Goal: Transaction & Acquisition: Purchase product/service

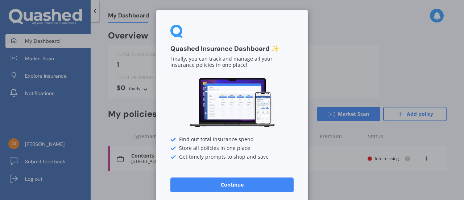
click at [251, 187] on button "Continue" at bounding box center [231, 184] width 123 height 14
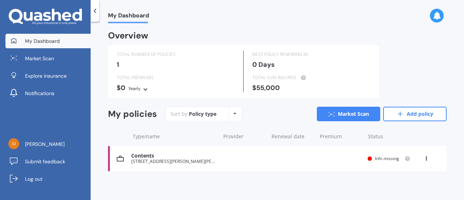
scroll to position [1, 0]
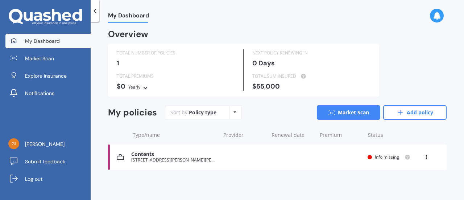
click at [391, 152] on div "Contents [STREET_ADDRESS][PERSON_NAME][PERSON_NAME] Renewal date Premium You ar…" at bounding box center [277, 156] width 338 height 25
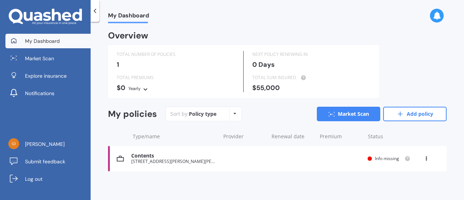
scroll to position [1, 0]
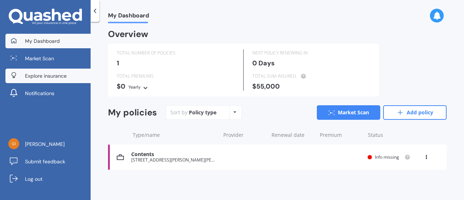
click at [55, 75] on span "Explore insurance" at bounding box center [46, 75] width 42 height 7
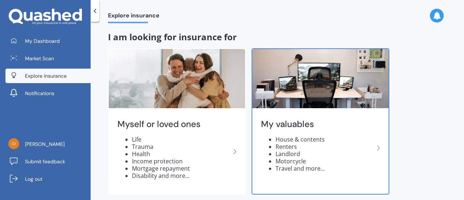
click at [375, 145] on icon at bounding box center [378, 147] width 9 height 9
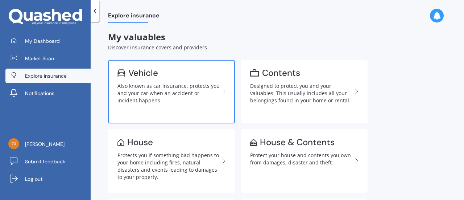
click at [164, 101] on div "Also known as car insurance, protects you and your car when an accident or inci…" at bounding box center [168, 93] width 102 height 22
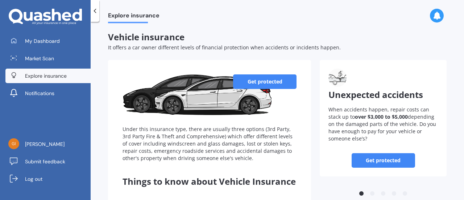
click at [259, 78] on link "Get protected" at bounding box center [264, 81] width 63 height 14
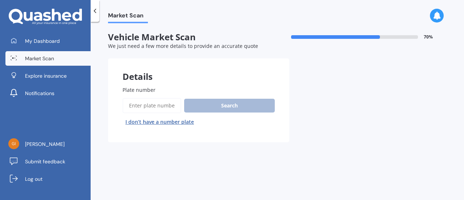
click at [160, 105] on input "Plate number" at bounding box center [151, 105] width 59 height 15
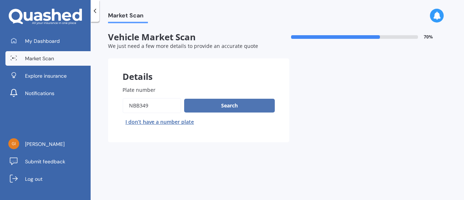
type input "NBB349"
click at [240, 108] on button "Search" at bounding box center [229, 106] width 91 height 14
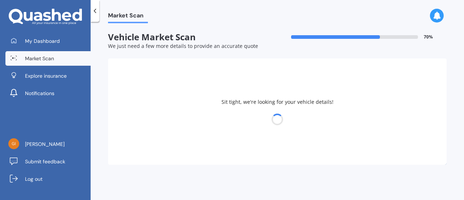
select select "TOYOTA"
select select "06"
select select "09"
select select "1963"
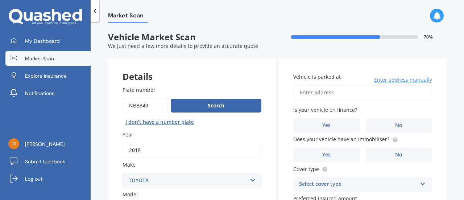
click at [334, 96] on input "Vehicle is parked at" at bounding box center [362, 92] width 139 height 15
type input "[STREET_ADDRESS][PERSON_NAME][PERSON_NAME]"
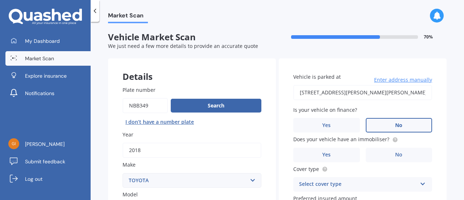
click at [398, 126] on span "No" at bounding box center [398, 125] width 7 height 6
click at [0, 0] on input "No" at bounding box center [0, 0] width 0 height 0
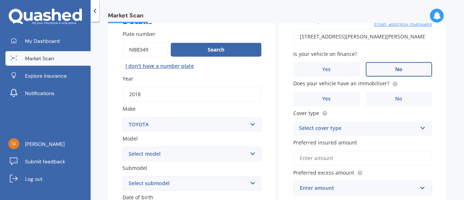
scroll to position [56, 0]
click at [334, 96] on label "Yes" at bounding box center [326, 99] width 67 height 14
click at [0, 0] on input "Yes" at bounding box center [0, 0] width 0 height 0
click at [419, 127] on icon at bounding box center [422, 126] width 6 height 5
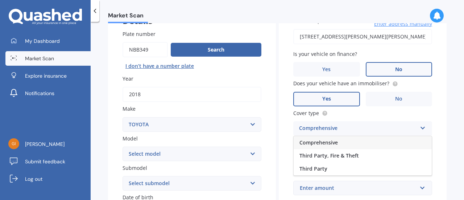
click at [353, 143] on div "Comprehensive" at bounding box center [362, 142] width 138 height 13
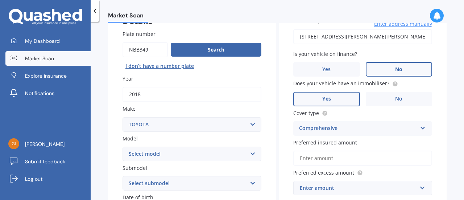
click at [336, 159] on input "Preferred insured amount" at bounding box center [362, 157] width 139 height 15
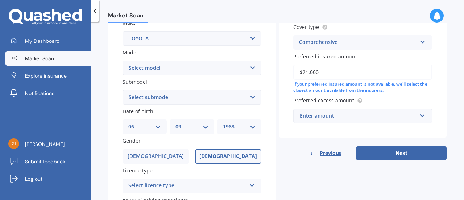
scroll to position [146, 0]
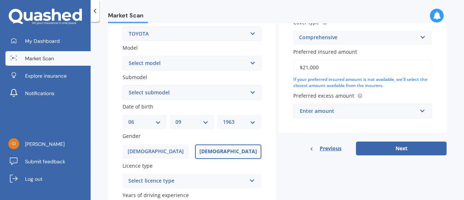
type input "$21,000"
click at [418, 112] on input "text" at bounding box center [360, 111] width 132 height 14
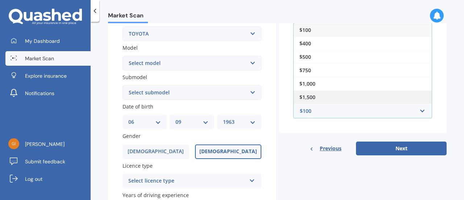
click at [312, 90] on div "$1,500" at bounding box center [362, 96] width 138 height 13
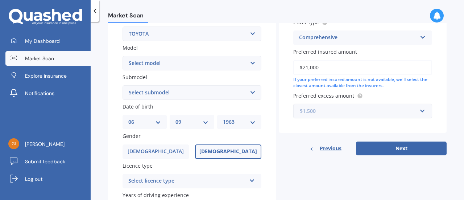
click at [418, 111] on input "text" at bounding box center [360, 111] width 132 height 14
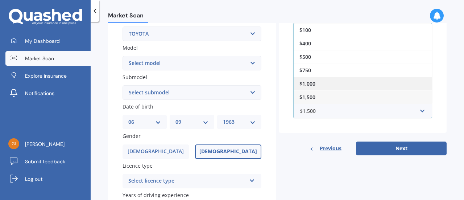
click at [317, 85] on div "$1,000" at bounding box center [362, 83] width 138 height 13
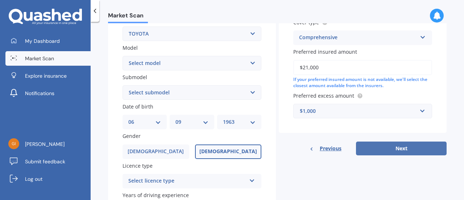
click at [389, 152] on button "Next" at bounding box center [401, 148] width 91 height 14
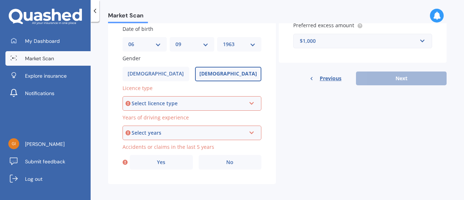
scroll to position [228, 0]
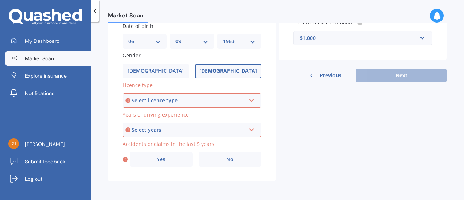
click at [251, 101] on icon at bounding box center [251, 98] width 6 height 5
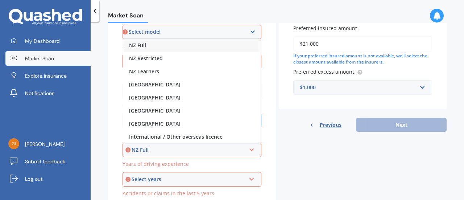
scroll to position [177, 0]
click at [181, 54] on div "NZ Restricted" at bounding box center [191, 58] width 137 height 13
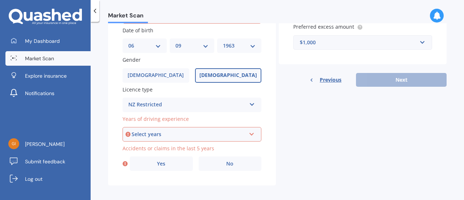
scroll to position [228, 0]
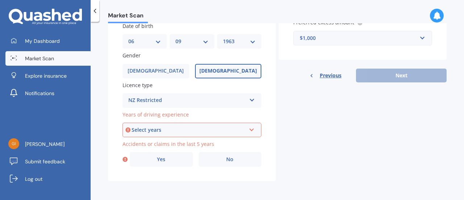
click at [250, 129] on icon at bounding box center [251, 128] width 6 height 5
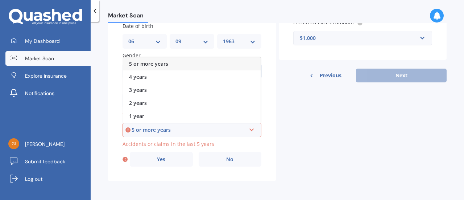
click at [168, 67] on div "5 or more years" at bounding box center [191, 63] width 137 height 13
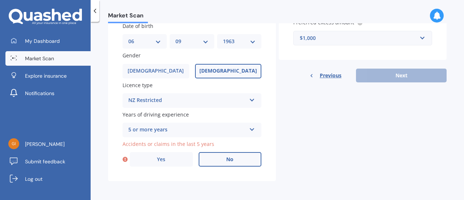
click at [242, 162] on label "No" at bounding box center [229, 159] width 63 height 14
click at [0, 0] on input "No" at bounding box center [0, 0] width 0 height 0
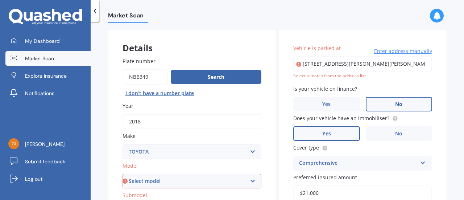
scroll to position [11, 0]
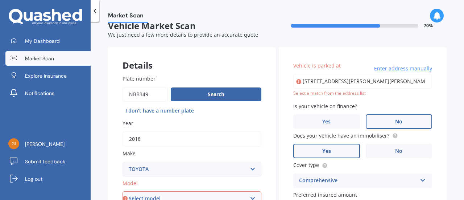
click at [325, 85] on input "[STREET_ADDRESS][PERSON_NAME][PERSON_NAME]" at bounding box center [362, 81] width 139 height 15
click at [398, 70] on span "Enter address manually" at bounding box center [403, 68] width 58 height 7
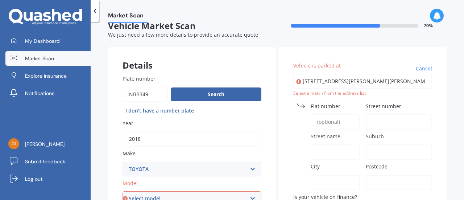
click at [344, 103] on label "Flat number" at bounding box center [333, 106] width 46 height 8
click at [344, 114] on input "Flat number" at bounding box center [334, 121] width 49 height 15
click at [390, 123] on input "Street number" at bounding box center [398, 121] width 67 height 15
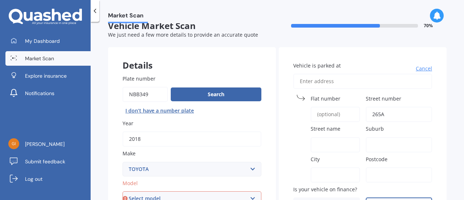
type input "265A"
click at [324, 146] on input "Street name" at bounding box center [334, 144] width 49 height 15
type input "[PERSON_NAME][GEOGRAPHIC_DATA]"
type input "[STREET_ADDRESS][PERSON_NAME]"
type input "265a"
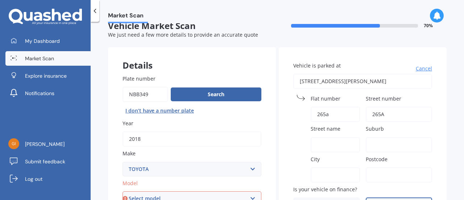
type input ", [GEOGRAPHIC_DATA]"
type input "4110"
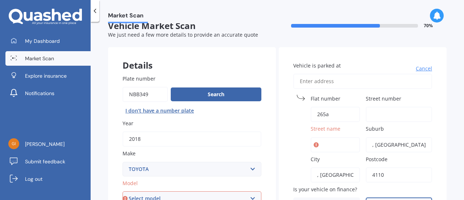
click at [336, 148] on input "Street name" at bounding box center [334, 144] width 49 height 15
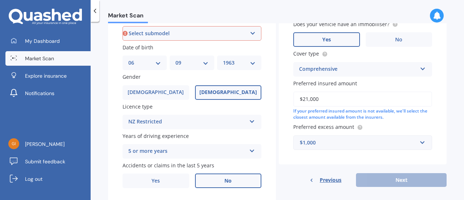
scroll to position [228, 0]
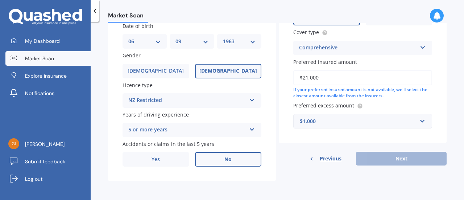
type input "[PERSON_NAME][GEOGRAPHIC_DATA]"
click at [403, 160] on div "Previous Next" at bounding box center [362, 158] width 168 height 14
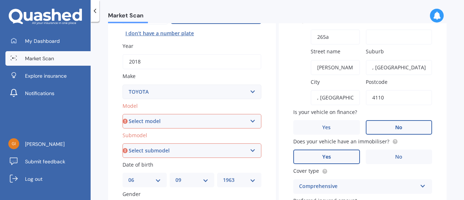
scroll to position [89, 0]
click at [250, 125] on select "Select model 4 Runner 86 [PERSON_NAME] Alphard Altezza Aqua Aristo Aurion Auris…" at bounding box center [191, 120] width 139 height 14
click at [122, 113] on select "Select model 4 Runner 86 [PERSON_NAME] Alphard Altezza Aqua Aristo Aurion Auris…" at bounding box center [191, 120] width 139 height 14
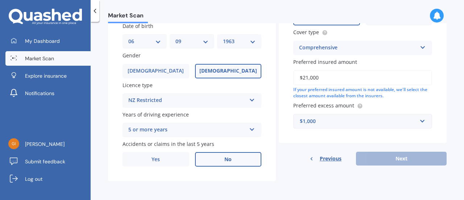
scroll to position [228, 0]
click at [283, 162] on div "Previous Next" at bounding box center [362, 158] width 168 height 14
click at [263, 85] on div "Plate number Search I don’t have a number plate Year [DATE] Make Select make AC…" at bounding box center [192, 13] width 168 height 336
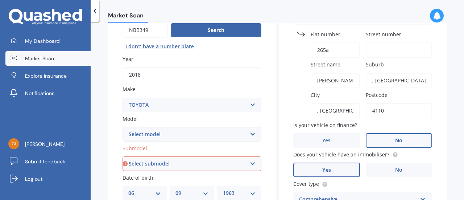
scroll to position [75, 0]
click at [251, 141] on select "Select model 4 Runner 86 [PERSON_NAME] Alphard Altezza Aqua Aristo Aurion Auris…" at bounding box center [191, 134] width 139 height 14
click at [122, 127] on select "Select model 4 Runner 86 [PERSON_NAME] Alphard Altezza Aqua Aristo Aurion Auris…" at bounding box center [191, 134] width 139 height 14
click at [250, 139] on select "Select model 4 Runner 86 [PERSON_NAME] Alphard Altezza Aqua Aristo Aurion Auris…" at bounding box center [191, 134] width 139 height 14
select select "RAV-4"
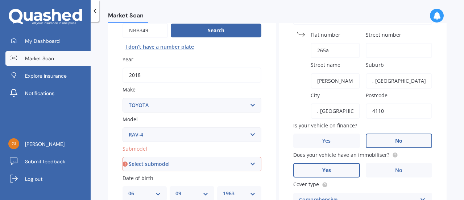
click at [122, 127] on select "Select model 4 Runner 86 [PERSON_NAME] Alphard Altezza Aqua Aristo Aurion Auris…" at bounding box center [191, 134] width 139 height 14
click at [250, 167] on select "Select submodel Diesel EV GX SUV 2.2/4WD/6AT Hybrid Hybrid 2WD Petrol" at bounding box center [191, 163] width 139 height 14
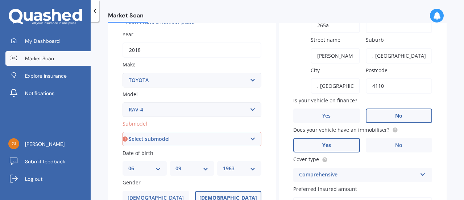
scroll to position [100, 0]
click at [255, 139] on select "Select submodel Diesel EV GX SUV 2.2/4WD/6AT Hybrid Hybrid 2WD Petrol" at bounding box center [191, 138] width 139 height 14
select select "PETROL"
click at [122, 131] on select "Select submodel Diesel EV GX SUV 2.2/4WD/6AT Hybrid Hybrid 2WD Petrol" at bounding box center [191, 138] width 139 height 14
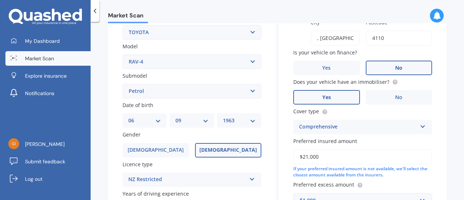
scroll to position [152, 0]
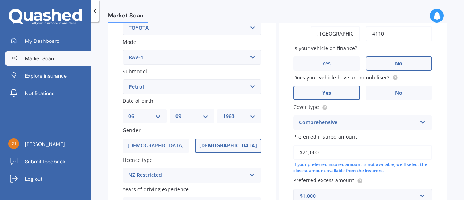
click at [158, 117] on select "DD 01 02 03 04 05 06 07 08 09 10 11 12 13 14 15 16 17 18 19 20 21 22 23 24 25 2…" at bounding box center [144, 116] width 33 height 8
select select "18"
click at [128, 112] on select "DD 01 02 03 04 05 06 07 08 09 10 11 12 13 14 15 16 17 18 19 20 21 22 23 24 25 2…" at bounding box center [144, 116] width 33 height 8
click at [204, 118] on select "MM 01 02 03 04 05 06 07 08 09 10 11 12" at bounding box center [191, 116] width 33 height 8
select select "08"
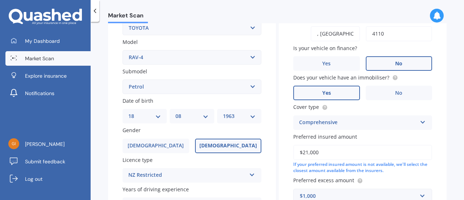
click at [175, 112] on select "MM 01 02 03 04 05 06 07 08 09 10 11 12" at bounding box center [191, 116] width 33 height 8
click at [251, 117] on select "YYYY 2025 2024 2023 2022 2021 2020 2019 2018 2017 2016 2015 2014 2013 2012 2011…" at bounding box center [239, 116] width 33 height 8
select select "1959"
click at [223, 112] on select "YYYY 2025 2024 2023 2022 2021 2020 2019 2018 2017 2016 2015 2014 2013 2012 2011…" at bounding box center [239, 116] width 33 height 8
click at [167, 145] on label "[DEMOGRAPHIC_DATA]" at bounding box center [155, 145] width 67 height 14
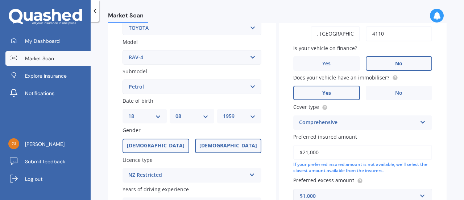
click at [0, 0] on input "[DEMOGRAPHIC_DATA]" at bounding box center [0, 0] width 0 height 0
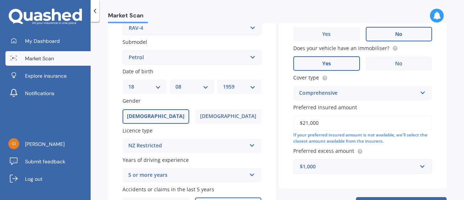
scroll to position [185, 0]
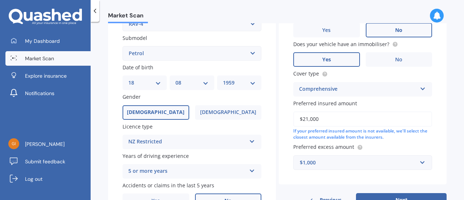
click at [251, 142] on icon at bounding box center [252, 139] width 6 height 5
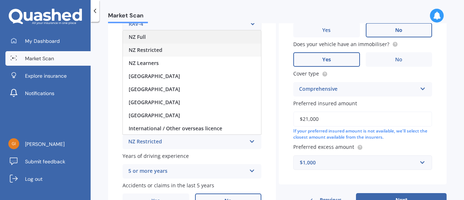
click at [155, 39] on div "NZ Full" at bounding box center [192, 36] width 138 height 13
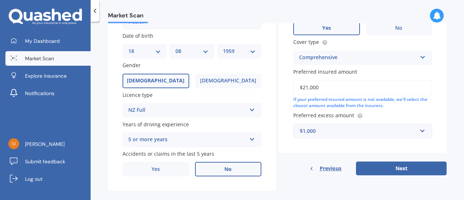
scroll to position [228, 0]
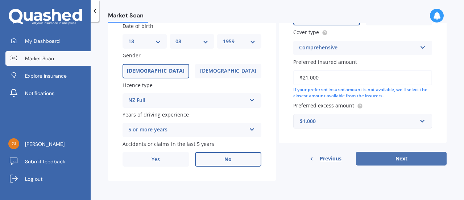
click at [389, 164] on button "Next" at bounding box center [401, 158] width 91 height 14
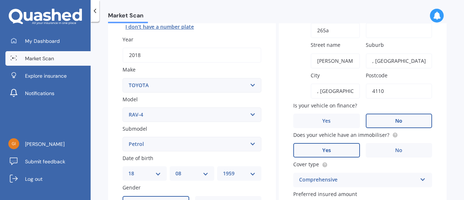
click at [454, 130] on div "Market Scan Vehicle Market Scan 70 % We just need a few more details to provide…" at bounding box center [277, 112] width 373 height 178
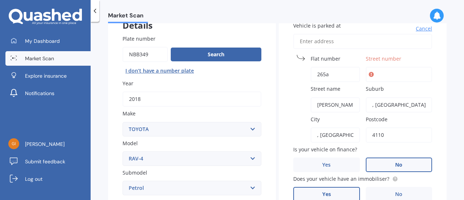
scroll to position [50, 0]
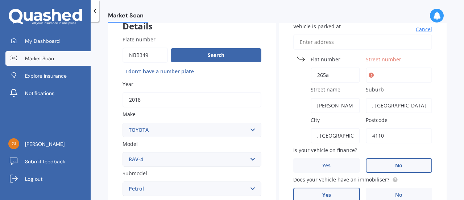
click at [341, 77] on input "265a" at bounding box center [334, 74] width 49 height 15
type input "2"
click at [387, 79] on input "Street number" at bounding box center [398, 74] width 67 height 15
type input "265A"
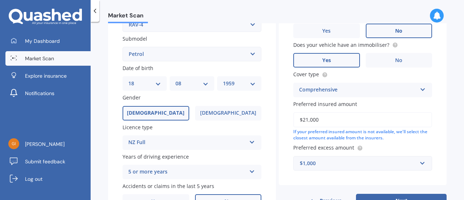
scroll to position [228, 0]
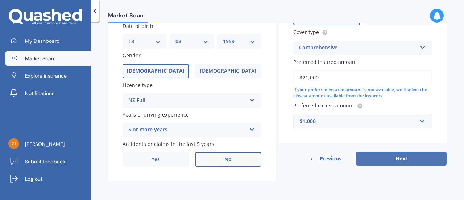
click at [408, 160] on button "Next" at bounding box center [401, 158] width 91 height 14
select select "18"
select select "08"
select select "1959"
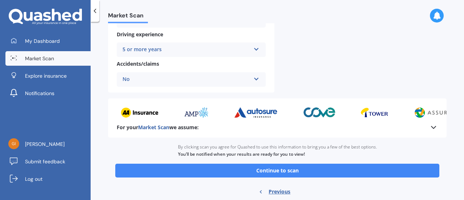
scroll to position [302, 0]
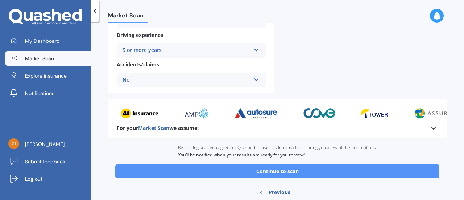
click at [303, 176] on button "Continue to scan" at bounding box center [277, 171] width 324 height 14
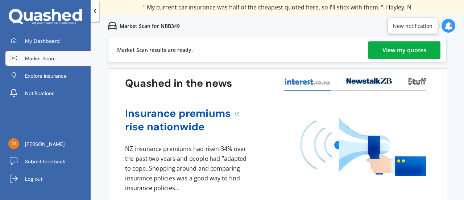
click at [401, 51] on div "View my quotes" at bounding box center [404, 49] width 44 height 17
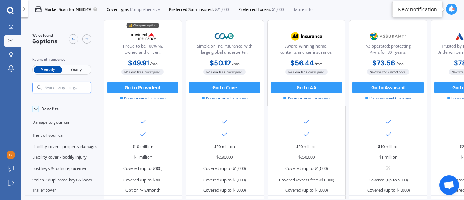
scroll to position [34, 0]
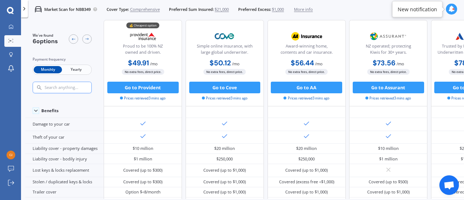
click at [160, 88] on button "Go to Provident" at bounding box center [142, 87] width 71 height 12
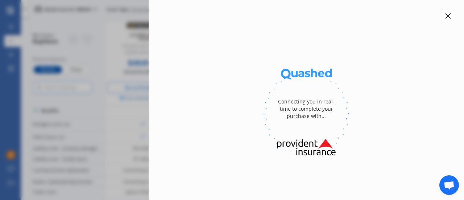
select select "Yearly"
select select "full"
select select "[STREET_ADDRESS][PERSON_NAME][PERSON_NAME][PERSON_NAME]"
select select "TOYOTA"
select select "RAV-4"
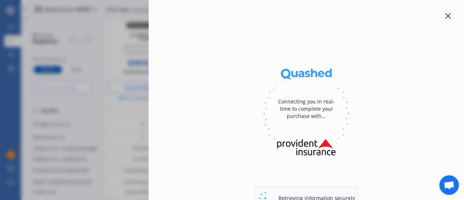
select select "NO"
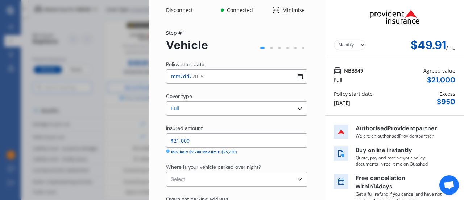
click at [358, 46] on select "Yearly Monthly" at bounding box center [350, 45] width 32 height 10
select select "Yearly"
click at [334, 40] on select "Yearly Monthly" at bounding box center [350, 45] width 32 height 10
click at [202, 142] on input "$21,000" at bounding box center [236, 140] width 141 height 14
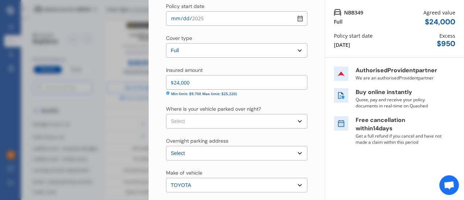
scroll to position [65, 0]
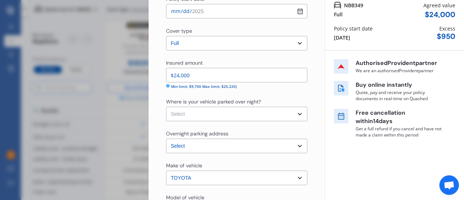
type input "$24,000"
click at [298, 117] on select "Select Garage (fully enclosed) Off Street Parking Other" at bounding box center [236, 113] width 141 height 14
select select "OFF-STREET"
click at [166, 106] on select "Select Garage (fully enclosed) Off Street Parking Other" at bounding box center [236, 113] width 141 height 14
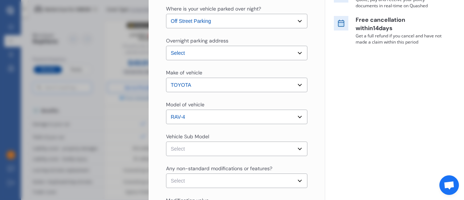
scroll to position [159, 0]
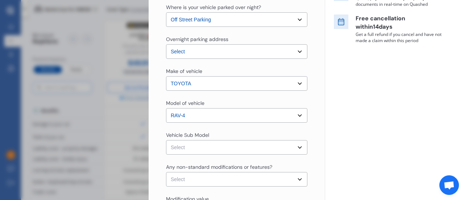
click at [296, 148] on select "Select RAV4 ZSA42R GX Wagon 5dr CVT 7sp 2.0i" at bounding box center [236, 147] width 141 height 14
select select "NZVTOYO2018AECM"
click at [166, 140] on select "Select RAV4 ZSA42R GX Wagon 5dr CVT 7sp 2.0i" at bounding box center [236, 147] width 141 height 14
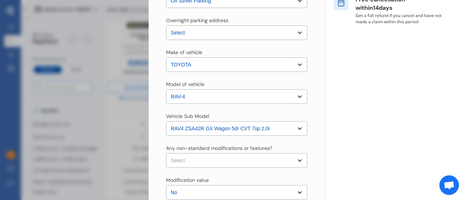
scroll to position [205, 0]
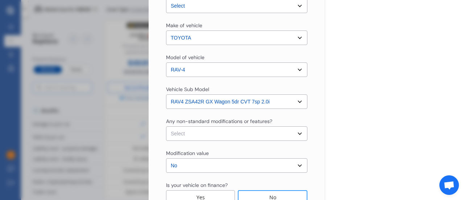
click at [296, 135] on select "Select None [MEDICAL_DATA] System(NOS) Roll Cage Full Racing Harness" at bounding box center [236, 133] width 141 height 14
select select "none"
click at [166, 126] on select "Select None [MEDICAL_DATA] System(NOS) Roll Cage Full Racing Harness" at bounding box center [236, 133] width 141 height 14
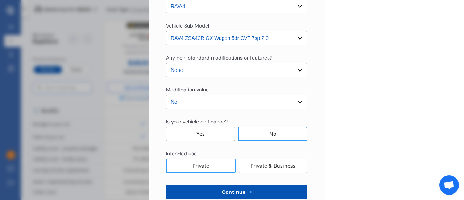
scroll to position [272, 0]
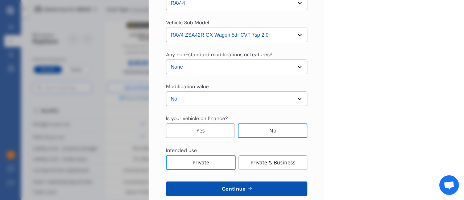
click at [283, 135] on div "No" at bounding box center [273, 130] width 70 height 14
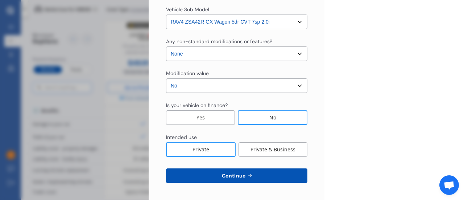
click at [263, 179] on button "Continue" at bounding box center [236, 175] width 141 height 14
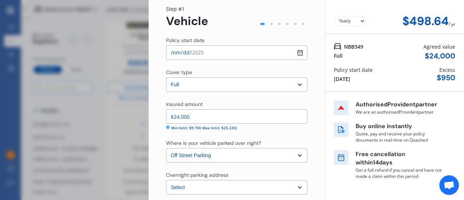
scroll to position [0, 0]
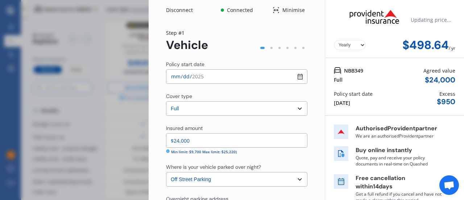
select select "18"
select select "08"
select select "1959"
select select "NZ_FULL"
select select "0"
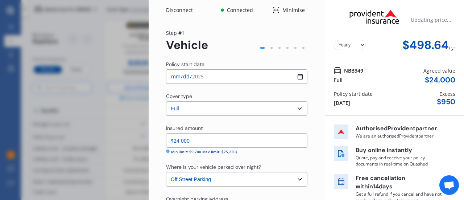
select select "25"
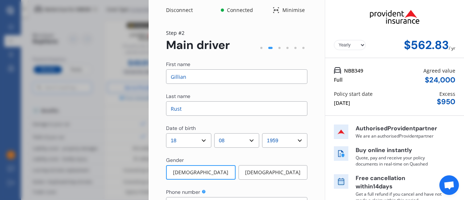
scroll to position [0, 0]
